Goal: Task Accomplishment & Management: Manage account settings

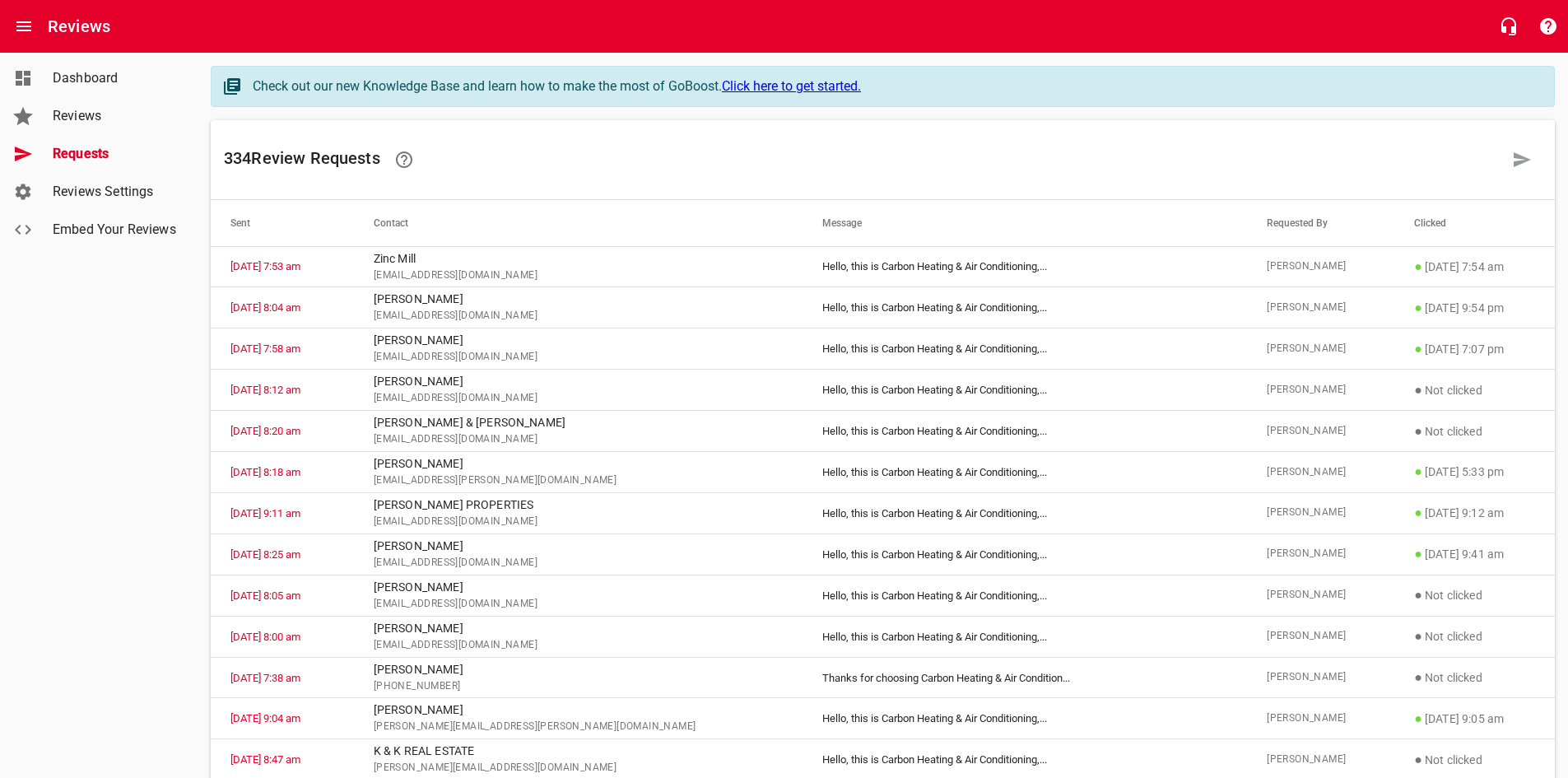
click at [78, 122] on span "Reviews" at bounding box center [115, 116] width 125 height 20
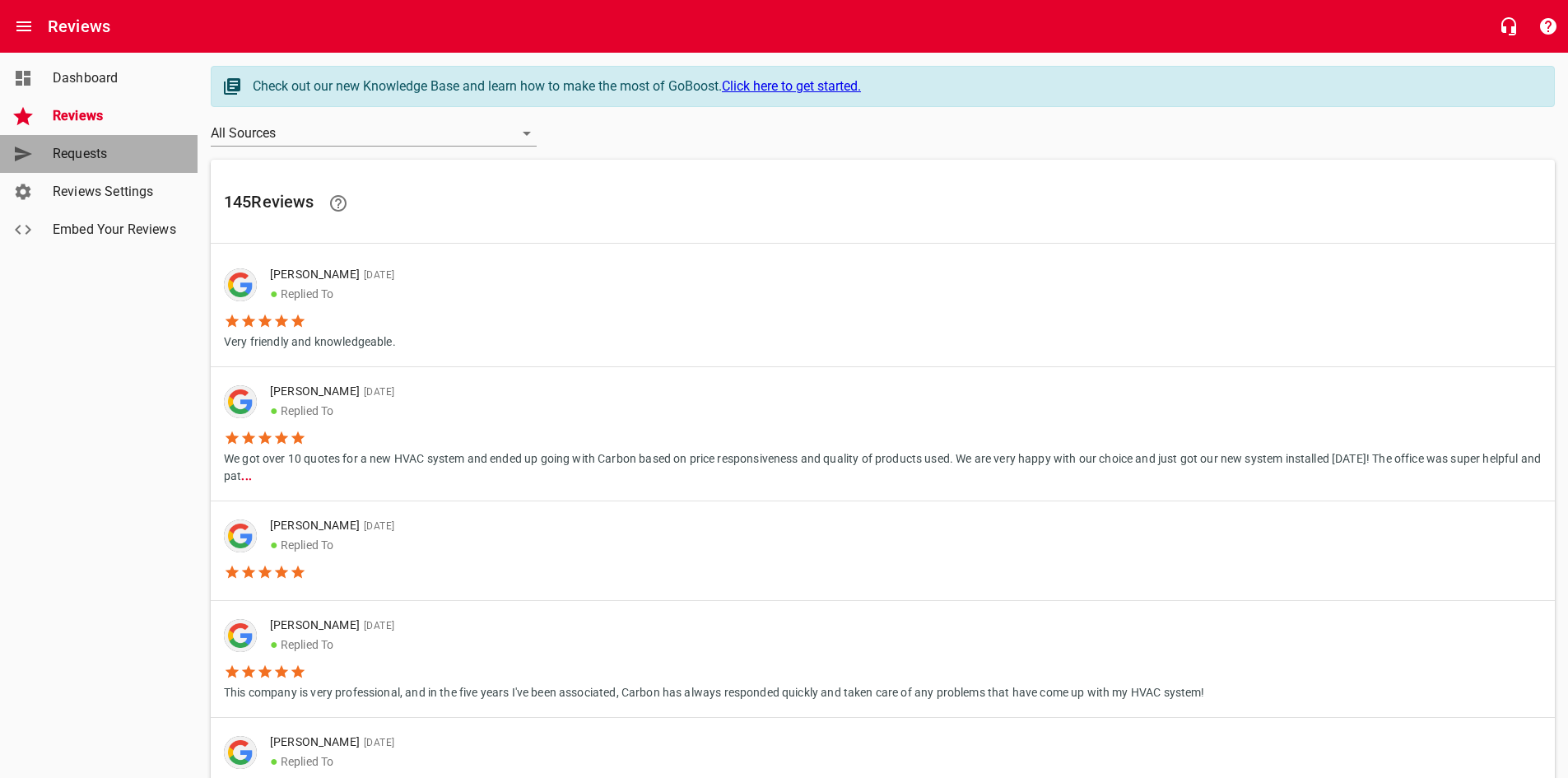
click at [112, 157] on span "Requests" at bounding box center [115, 154] width 125 height 20
